Goal: Go to known website: Go to known website

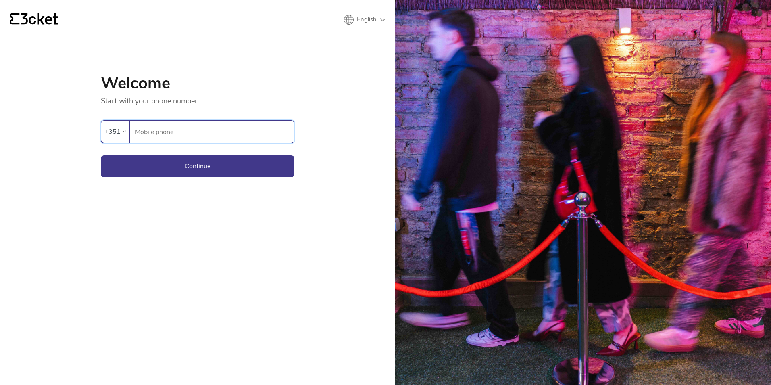
click at [163, 128] on input "Mobile phone" at bounding box center [214, 132] width 159 height 22
type input "964434877"
click at [183, 167] on button "Continue" at bounding box center [198, 166] width 194 height 22
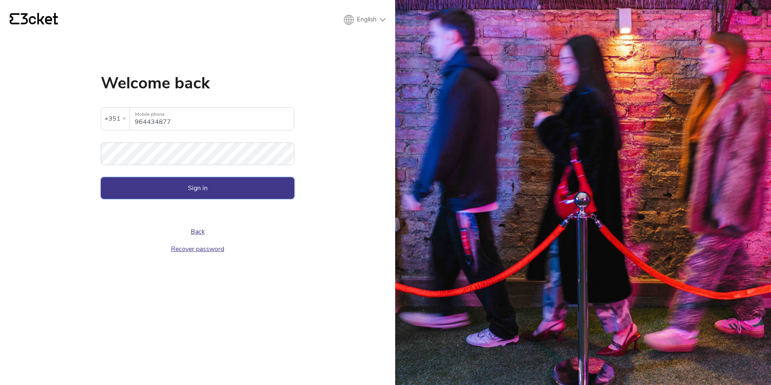
click at [152, 188] on button "Sign in" at bounding box center [198, 188] width 194 height 22
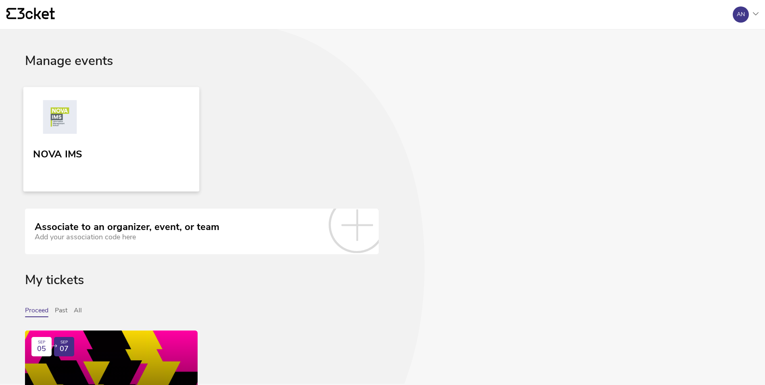
click at [154, 144] on link "NOVA IMS" at bounding box center [111, 139] width 176 height 104
